Goal: Check status: Check status

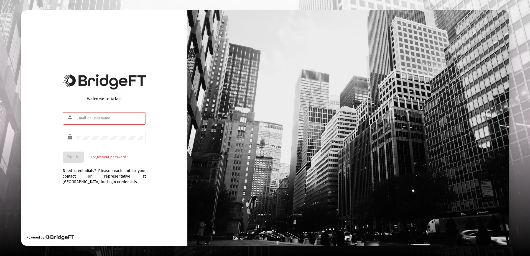
click at [181, 104] on div "Welcome to Atlas! person lock Sign In Forgot your password? Need credentials? P…" at bounding box center [104, 128] width 166 height 236
click at [104, 122] on div at bounding box center [110, 119] width 67 height 14
click at [88, 119] on input "text" at bounding box center [110, 118] width 67 height 4
paste input "[PERSON_NAME][EMAIL_ADDRESS][DOMAIN_NAME]"
type input "[PERSON_NAME][EMAIL_ADDRESS][DOMAIN_NAME]"
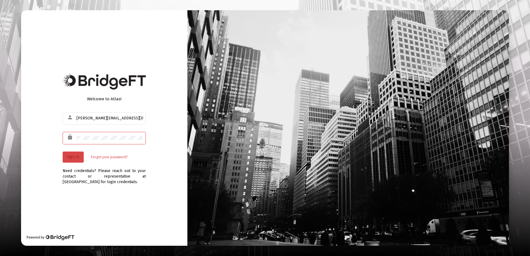
click at [73, 158] on span "Sign In" at bounding box center [73, 157] width 12 height 5
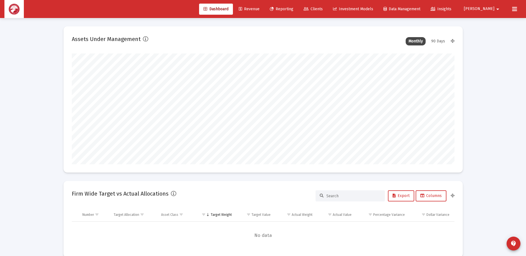
scroll to position [111, 206]
click at [327, 6] on link "Clients" at bounding box center [313, 9] width 28 height 11
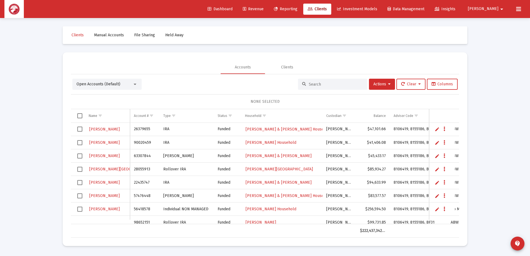
click at [312, 83] on input at bounding box center [336, 84] width 54 height 5
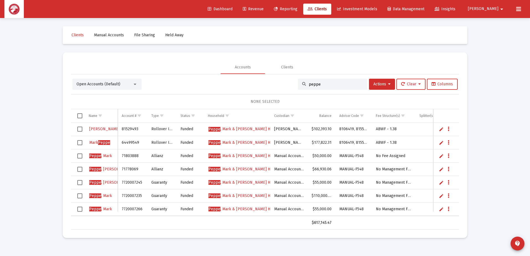
type input "peppe"
click at [239, 158] on span "[PERSON_NAME] & [PERSON_NAME] Household" at bounding box center [248, 156] width 79 height 5
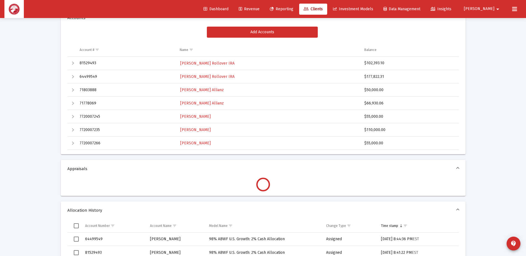
scroll to position [55, 0]
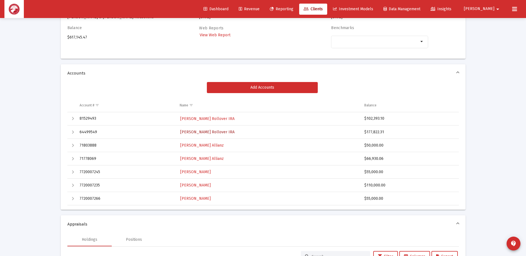
click at [216, 132] on span "[PERSON_NAME] Rollover IRA" at bounding box center [207, 132] width 54 height 5
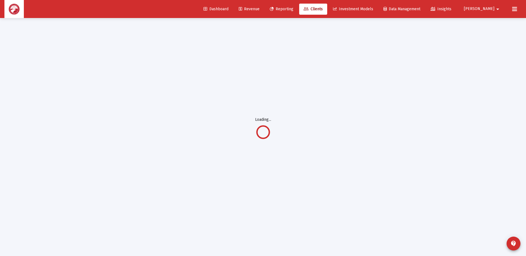
scroll to position [18, 0]
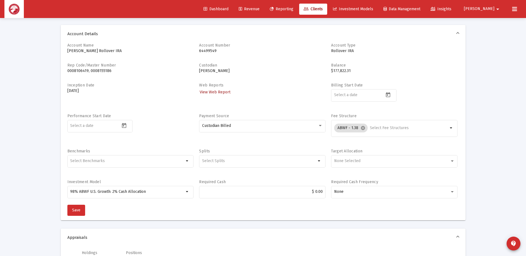
click at [216, 91] on span "View Web Report" at bounding box center [215, 92] width 31 height 5
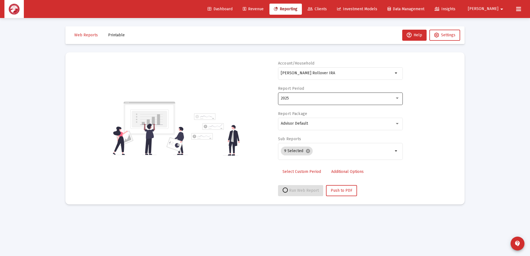
click at [308, 99] on div "2025" at bounding box center [338, 98] width 114 height 4
select select "View all"
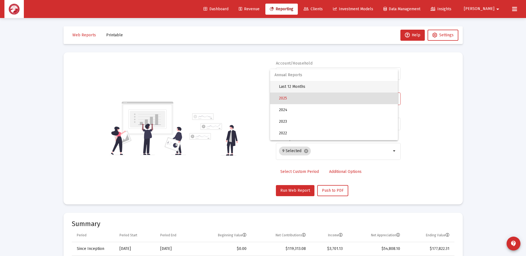
click at [305, 86] on span "Last 12 Months" at bounding box center [336, 87] width 115 height 12
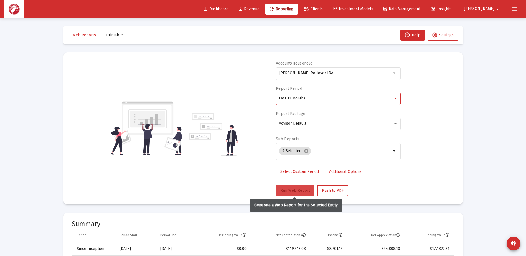
click at [289, 190] on span "Run Web Report" at bounding box center [295, 190] width 30 height 5
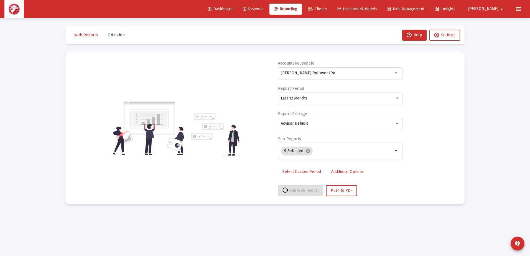
select select "View all"
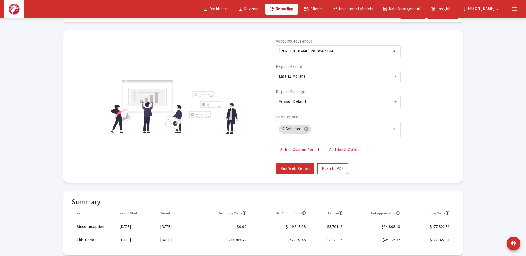
scroll to position [111, 0]
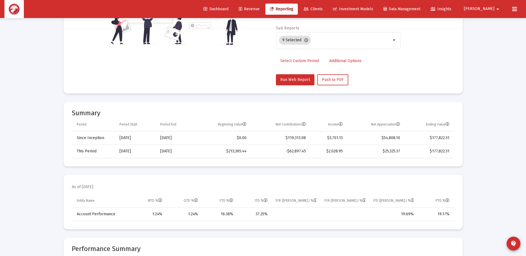
scroll to position [18, 0]
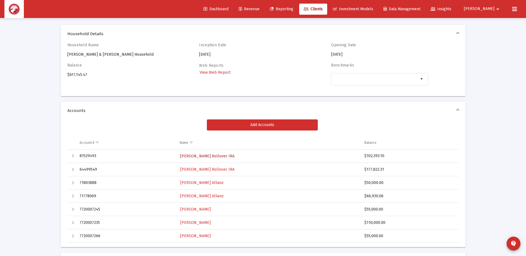
click at [216, 157] on span "[PERSON_NAME] Rollover IRA" at bounding box center [207, 156] width 54 height 5
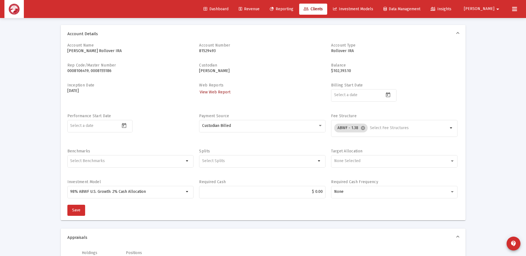
click at [225, 94] on span "View Web Report" at bounding box center [215, 92] width 31 height 5
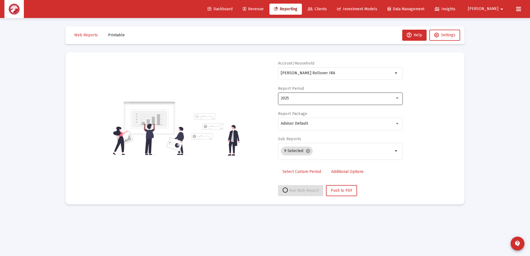
click at [300, 102] on div "2025" at bounding box center [340, 99] width 119 height 14
select select "View all"
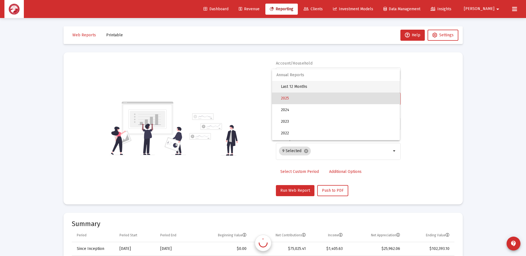
click at [305, 82] on span "Last 12 Months" at bounding box center [338, 87] width 115 height 12
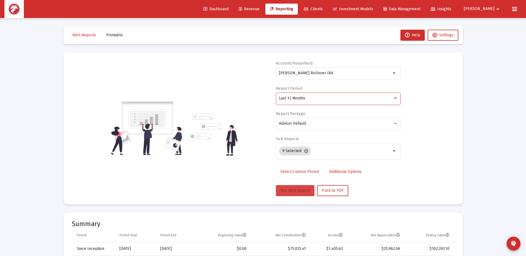
click at [289, 189] on span "Run Web Report" at bounding box center [295, 190] width 30 height 5
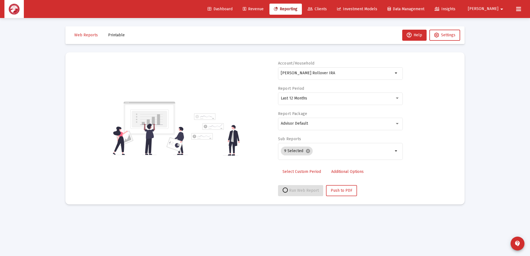
select select "View all"
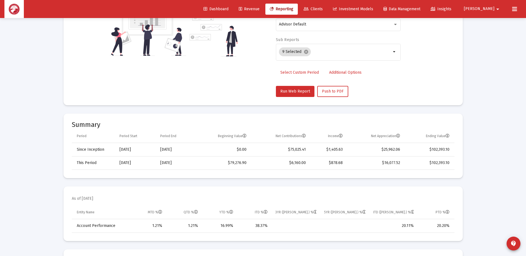
scroll to position [111, 0]
